Goal: Find specific page/section: Find specific page/section

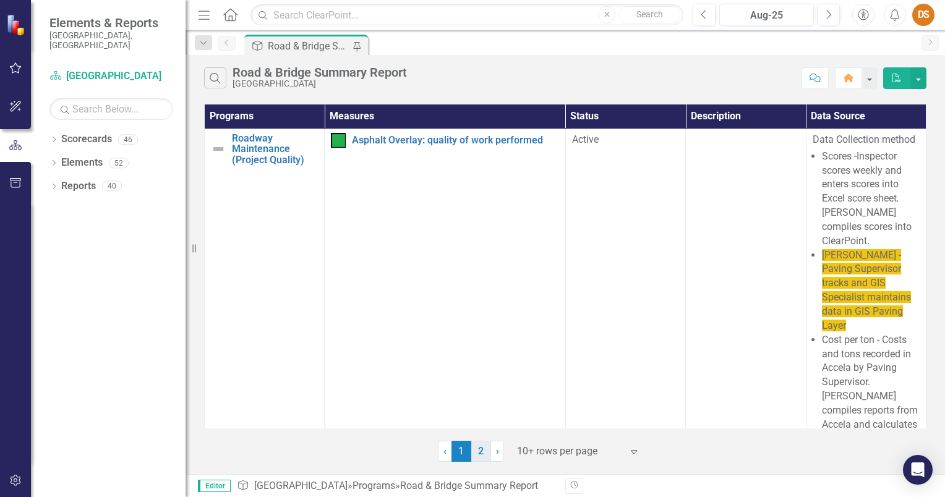
click at [483, 450] on link "2" at bounding box center [481, 451] width 20 height 21
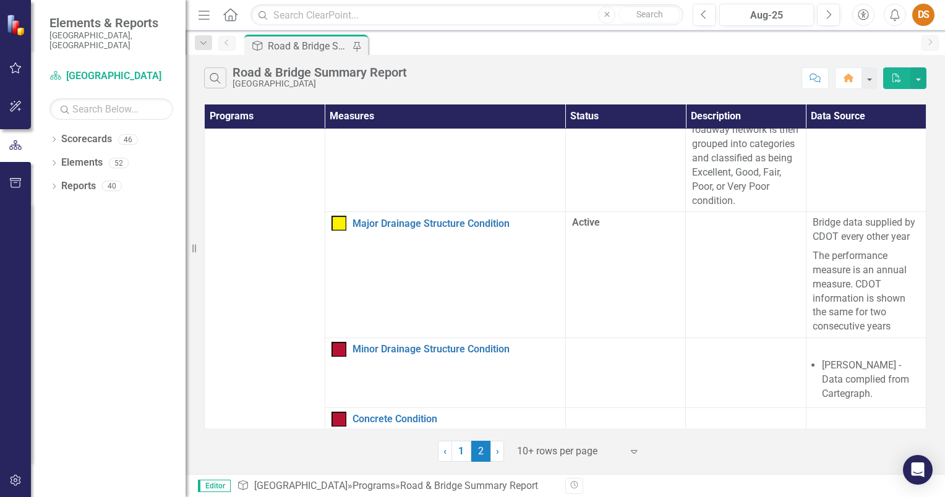
scroll to position [1825, 0]
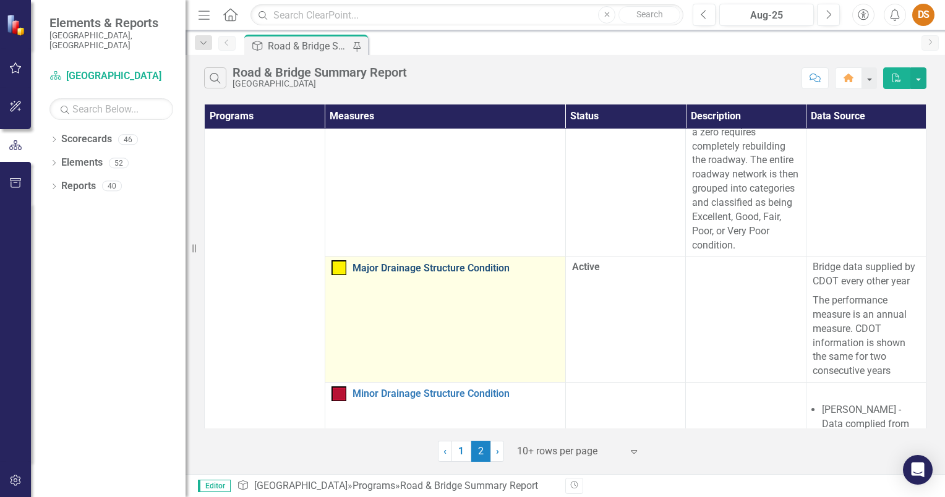
click at [467, 263] on link "Major Drainage Structure Condition" at bounding box center [455, 268] width 206 height 11
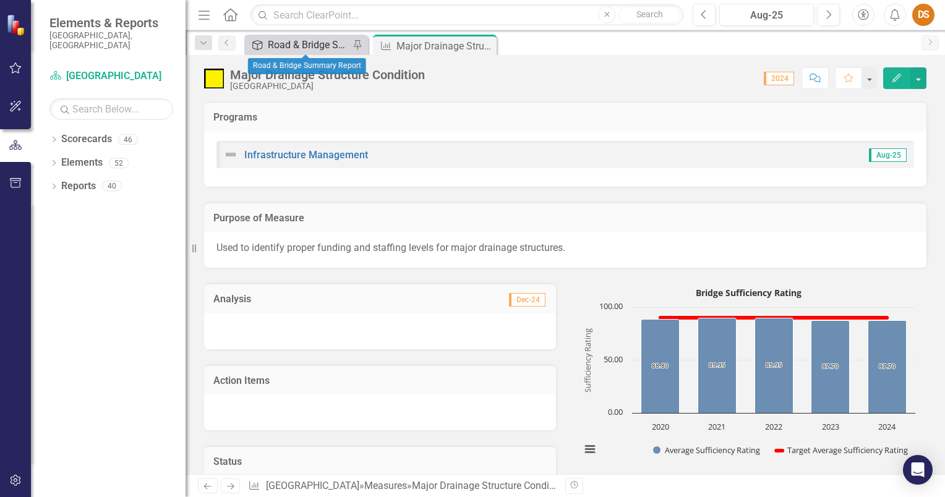
click at [315, 51] on div "Road & Bridge Summary Report" at bounding box center [309, 44] width 82 height 15
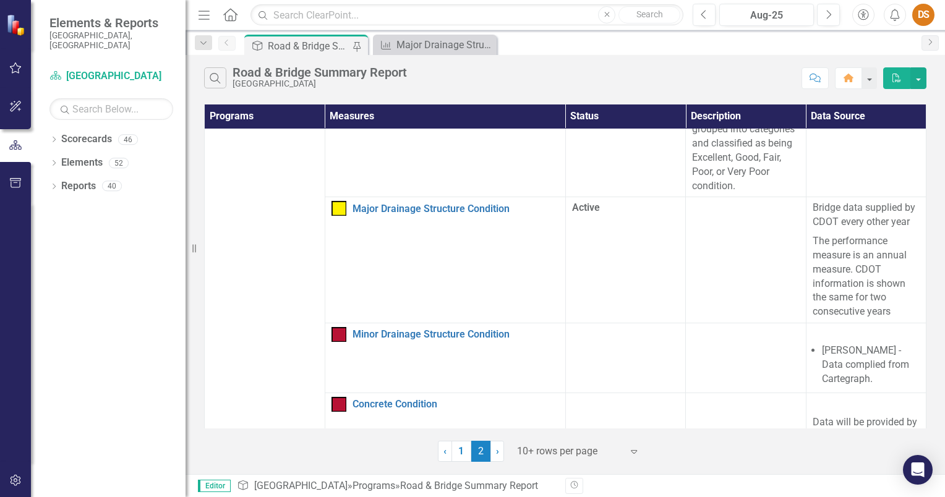
scroll to position [1929, 0]
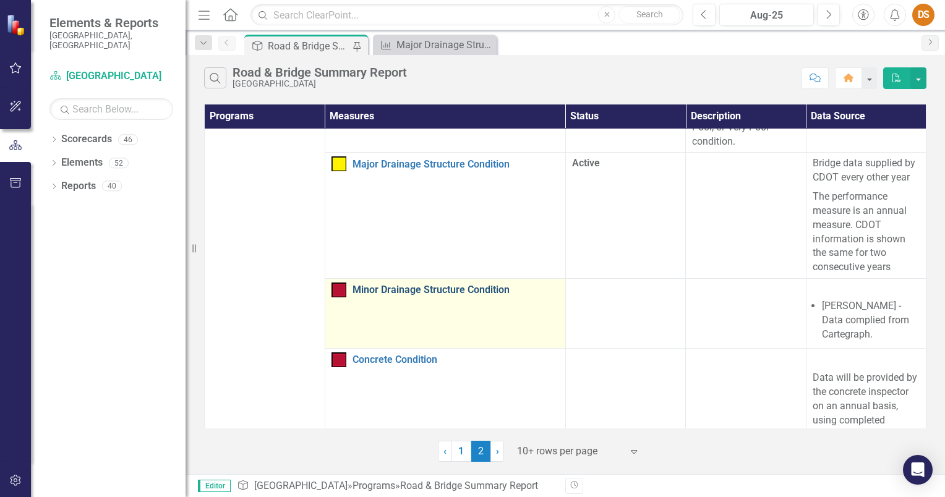
click at [415, 284] on link "Minor Drainage Structure Condition" at bounding box center [455, 289] width 206 height 11
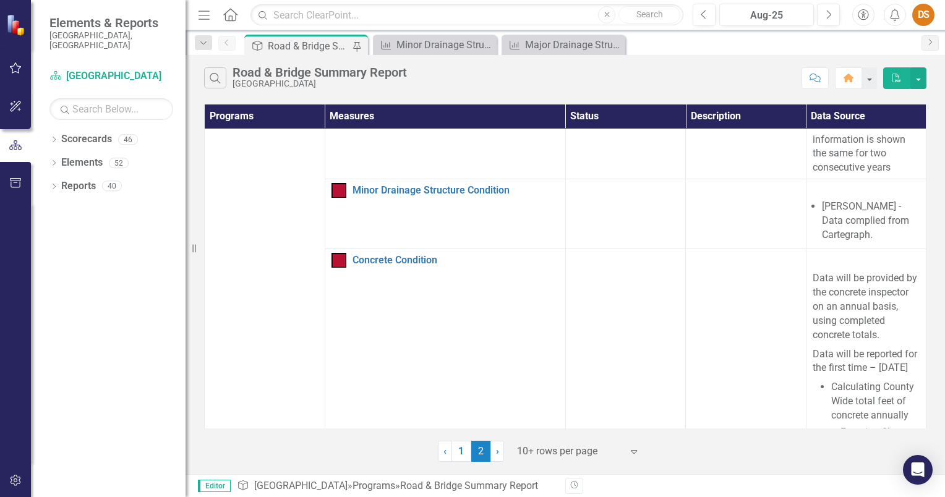
scroll to position [1962, 0]
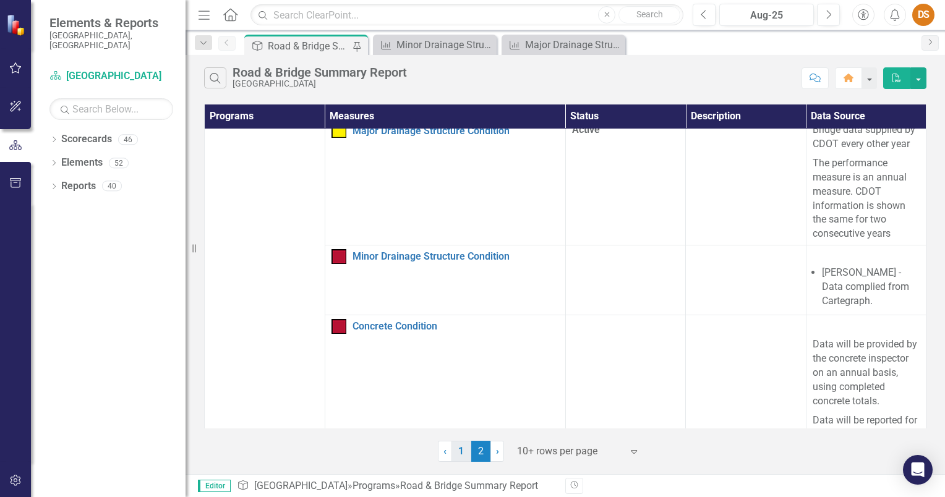
click at [457, 453] on link "1" at bounding box center [461, 451] width 20 height 21
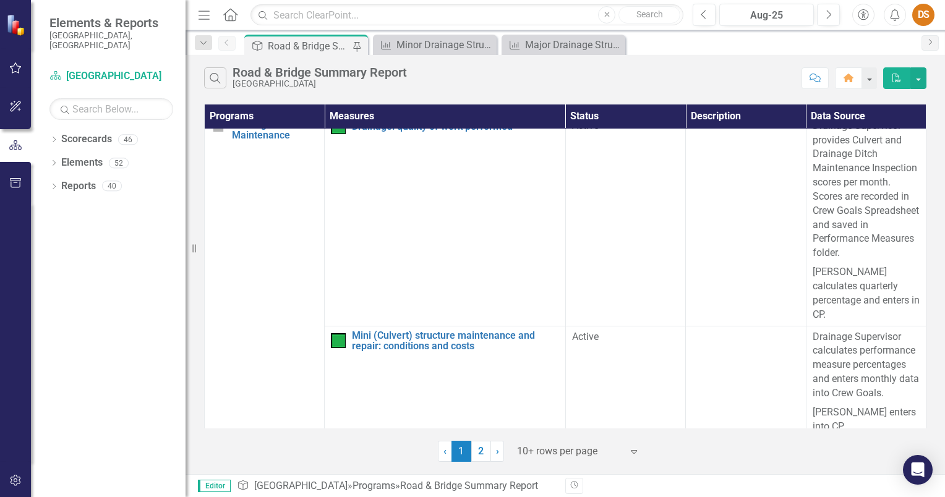
scroll to position [2859, 0]
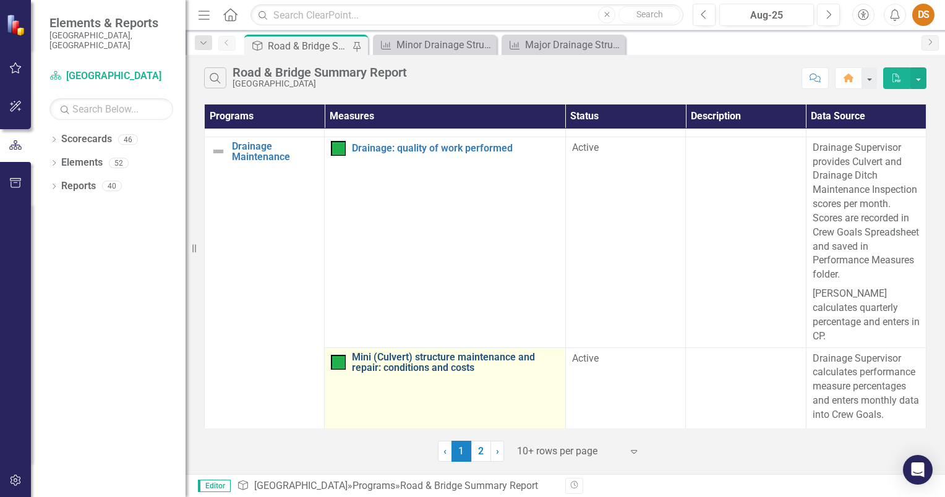
click at [437, 352] on link "Mini (Culvert) structure maintenance and repair: conditions and costs" at bounding box center [455, 363] width 207 height 22
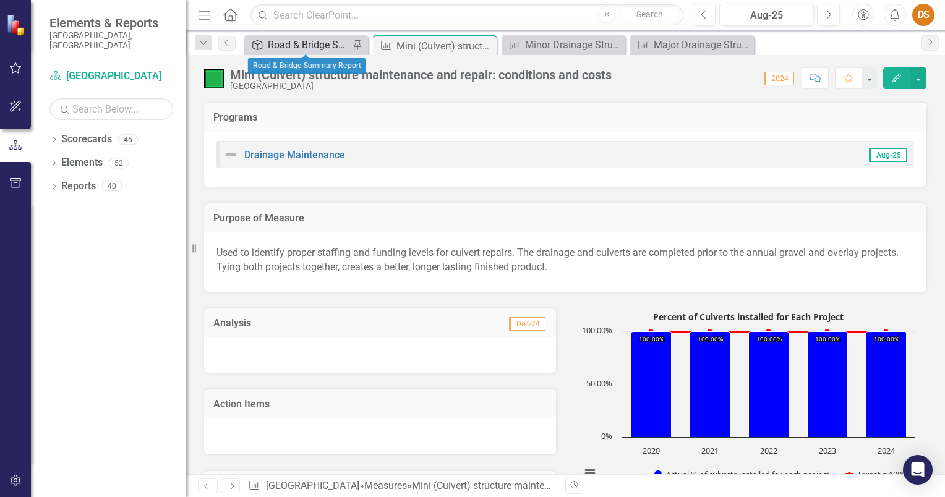
click at [329, 40] on div "Road & Bridge Summary Report" at bounding box center [309, 44] width 82 height 15
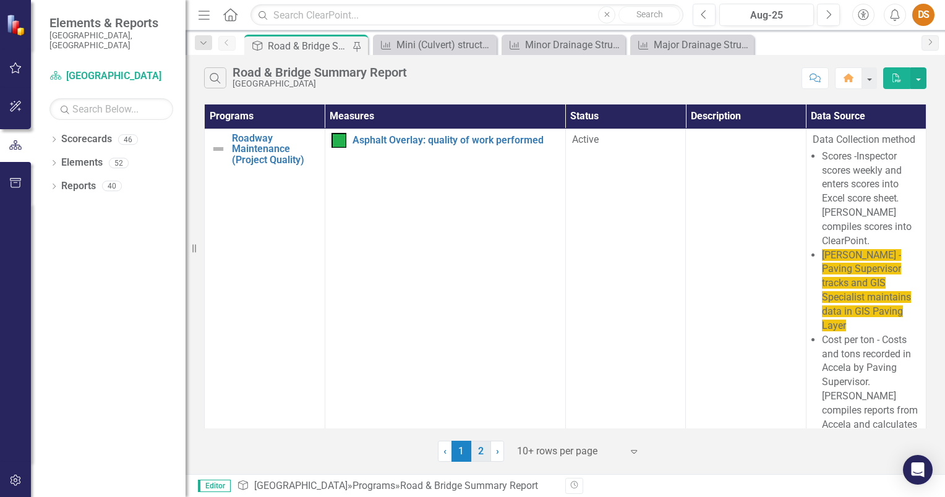
click at [482, 454] on link "2" at bounding box center [481, 451] width 20 height 21
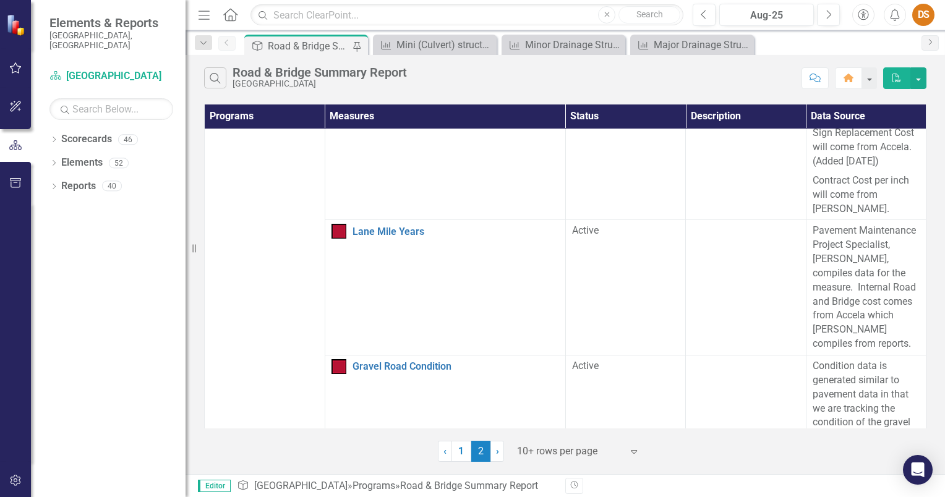
scroll to position [901, 0]
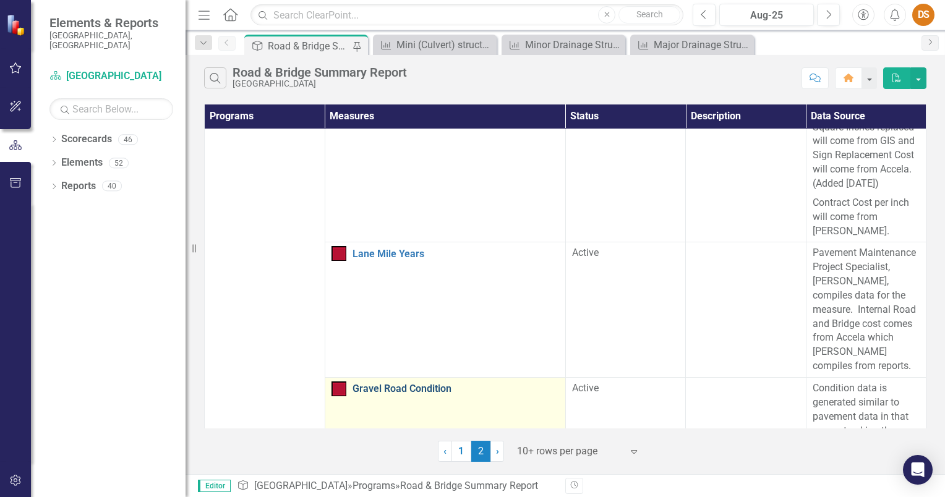
click at [427, 383] on link "Gravel Road Condition" at bounding box center [455, 388] width 206 height 11
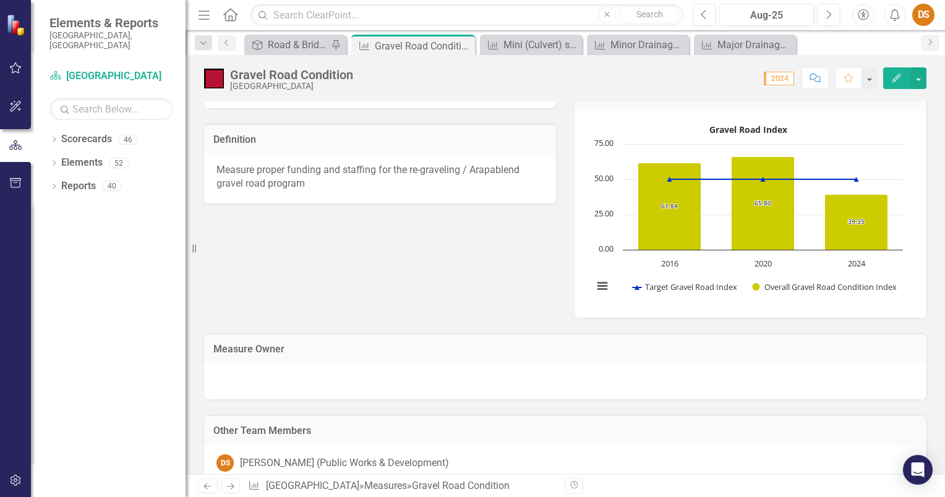
scroll to position [397, 0]
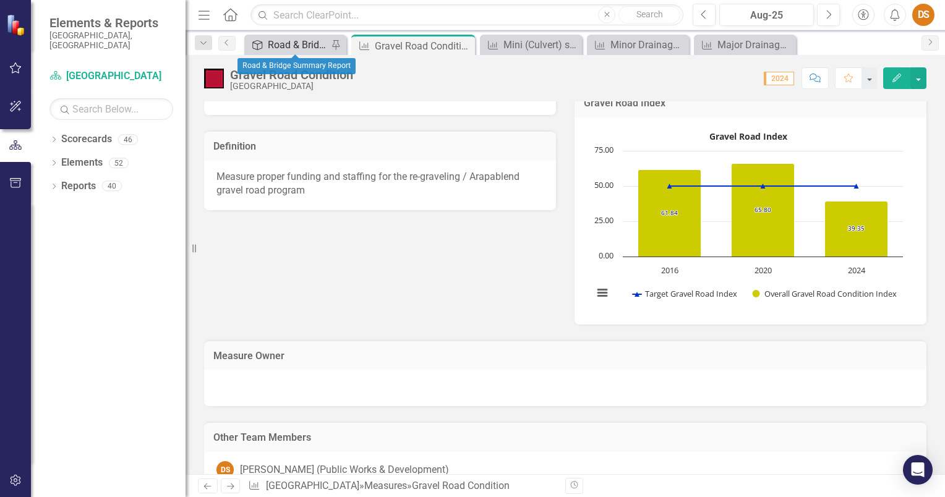
click at [273, 45] on div "Road & Bridge Summary Report" at bounding box center [298, 44] width 60 height 15
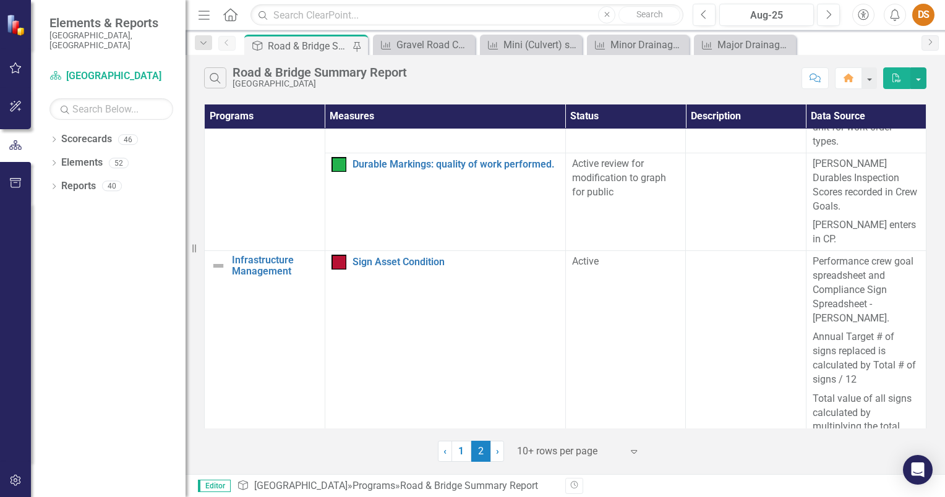
scroll to position [277, 0]
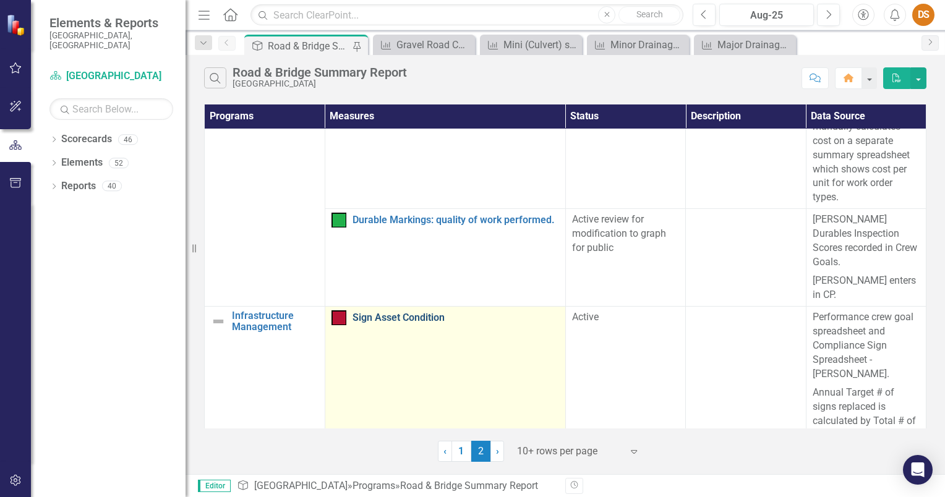
click at [406, 318] on link "Sign Asset Condition" at bounding box center [455, 317] width 206 height 11
